Goal: Find specific page/section: Find specific page/section

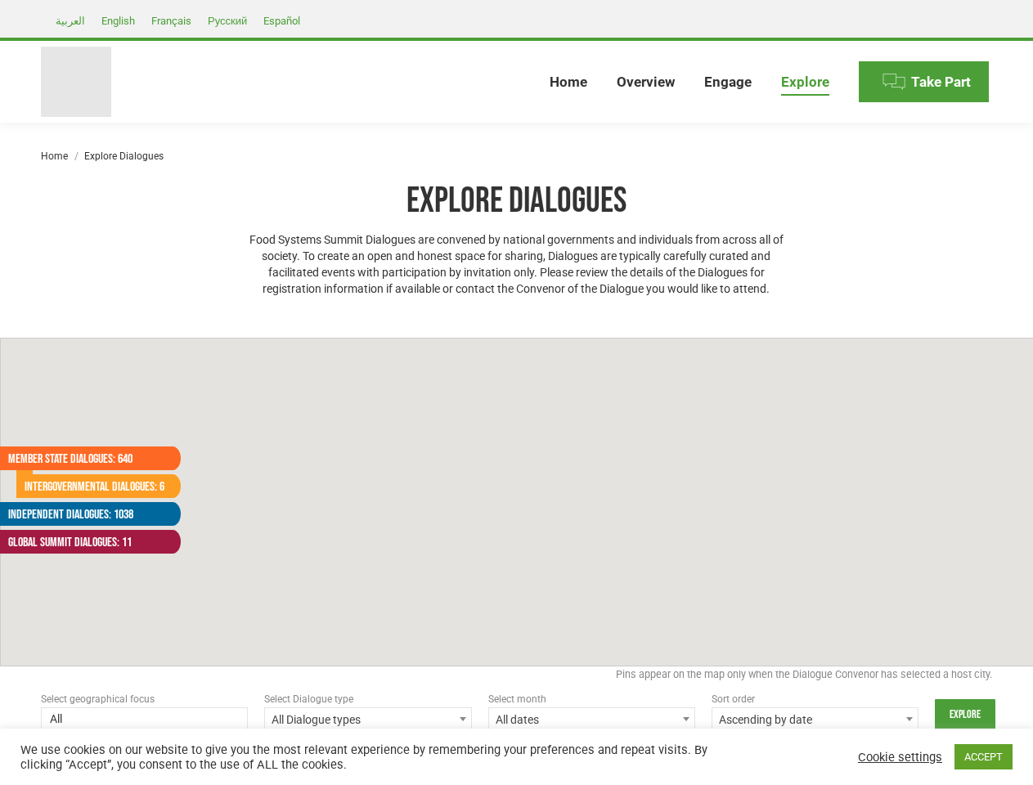
select select
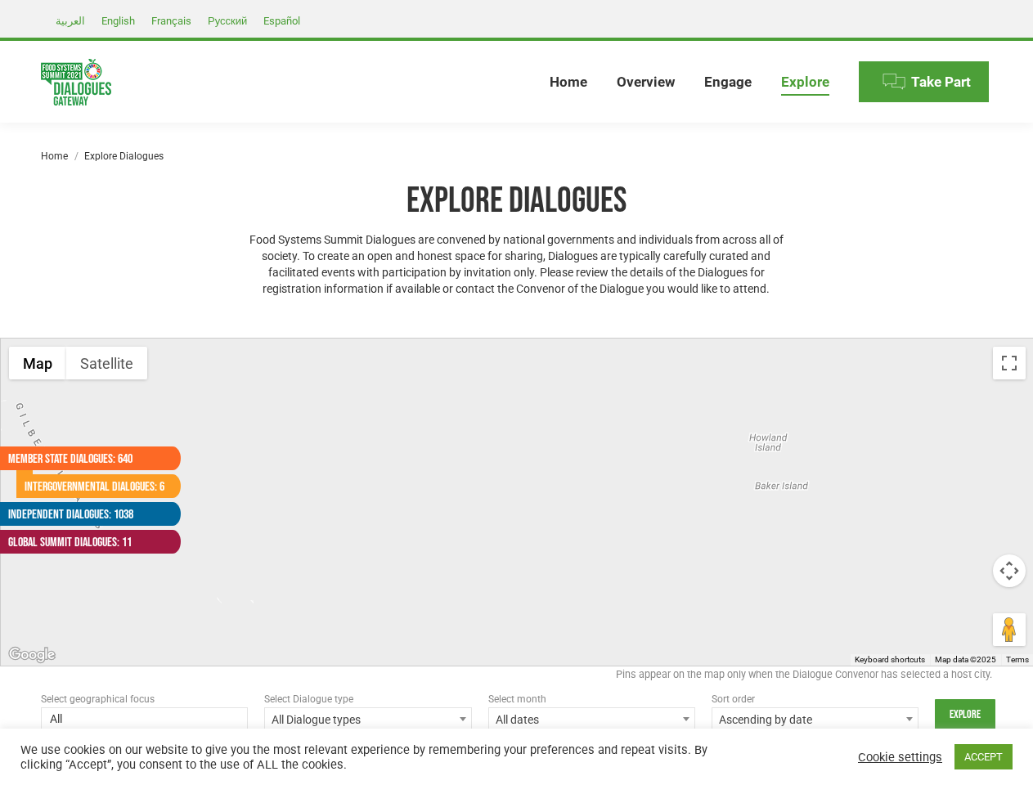
click at [516, 393] on div at bounding box center [517, 502] width 1033 height 327
click at [517, 502] on div at bounding box center [517, 502] width 1033 height 327
click at [38, 363] on button "Map" at bounding box center [37, 363] width 57 height 33
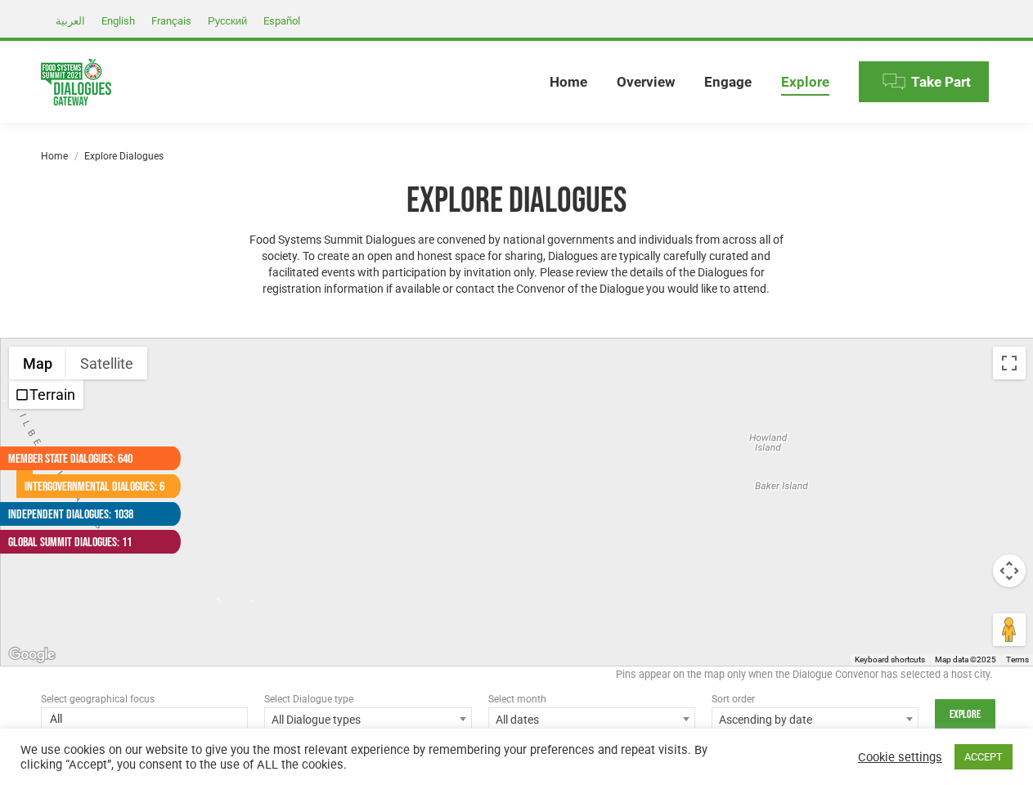
click at [38, 363] on button "Map" at bounding box center [37, 363] width 57 height 33
click at [106, 363] on button "Satellite" at bounding box center [106, 363] width 81 height 33
click at [106, 363] on button "Satellite" at bounding box center [107, 363] width 83 height 33
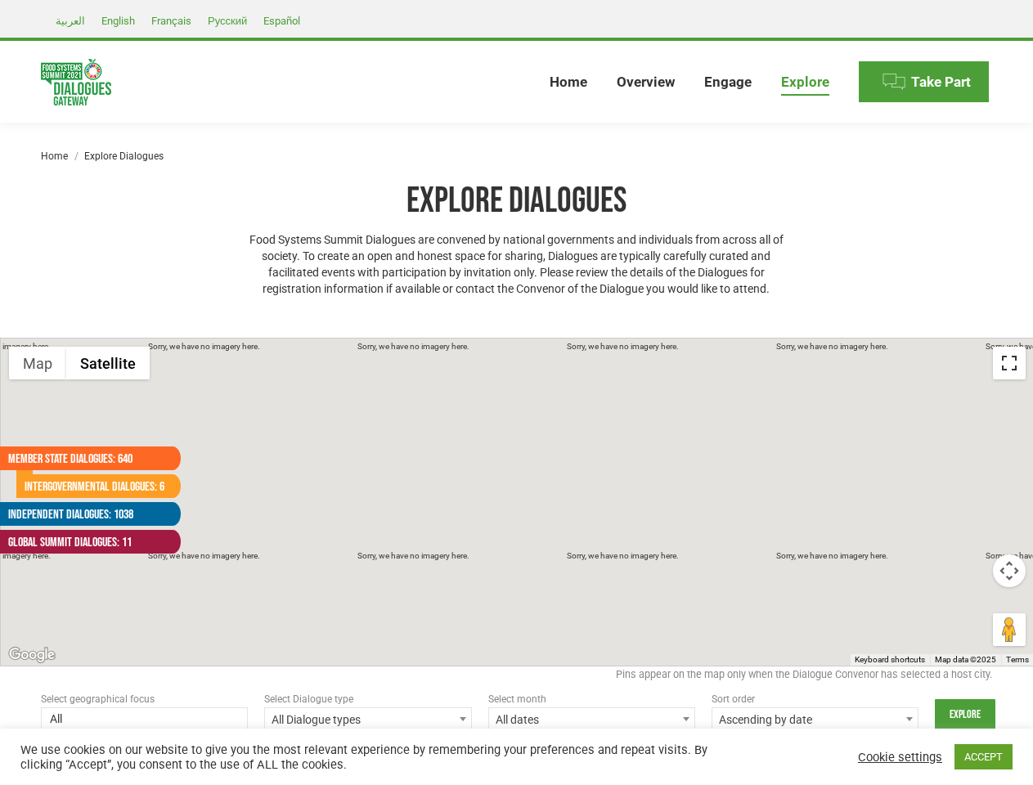
click at [1010, 363] on button "Toggle fullscreen view" at bounding box center [1009, 363] width 33 height 33
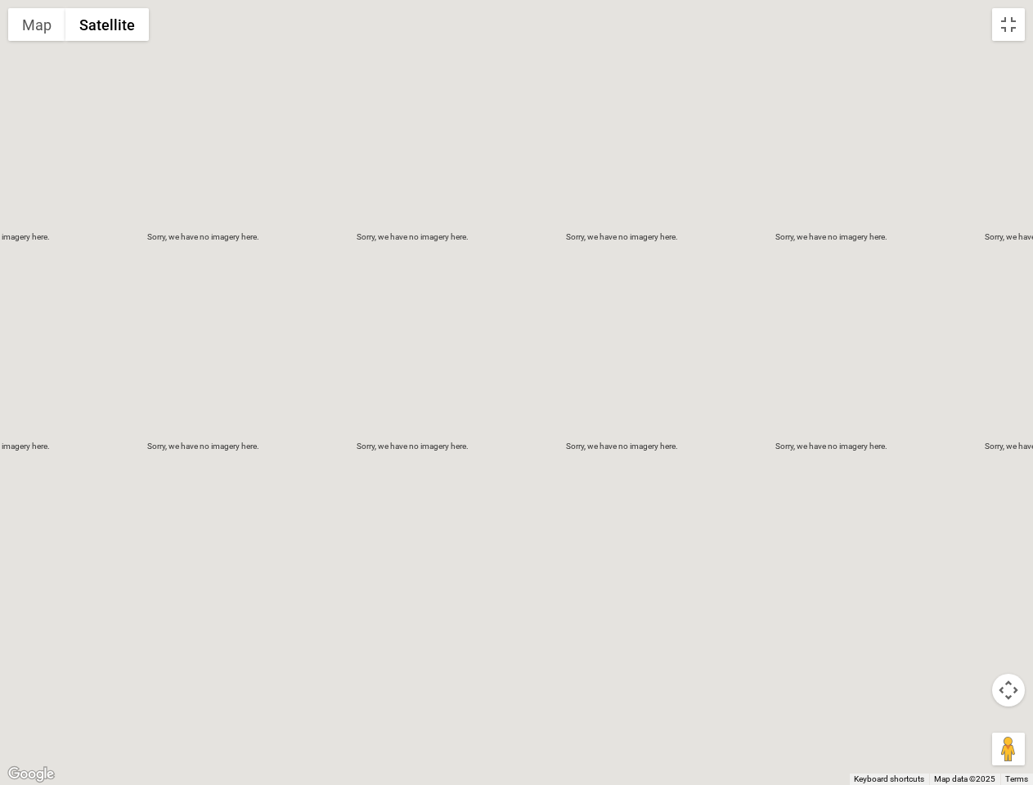
click at [1010, 571] on div at bounding box center [516, 392] width 1033 height 785
